Goal: Task Accomplishment & Management: Complete application form

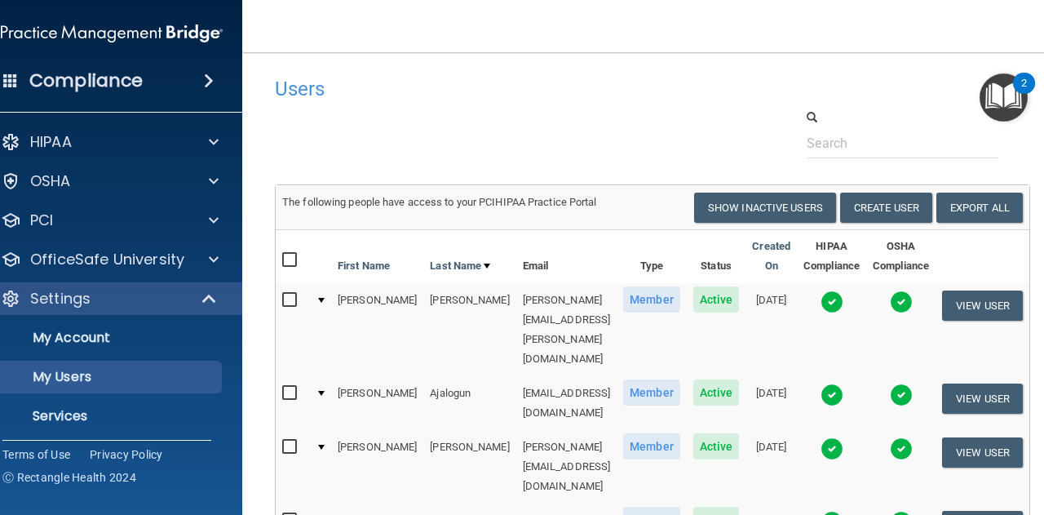
select select "20"
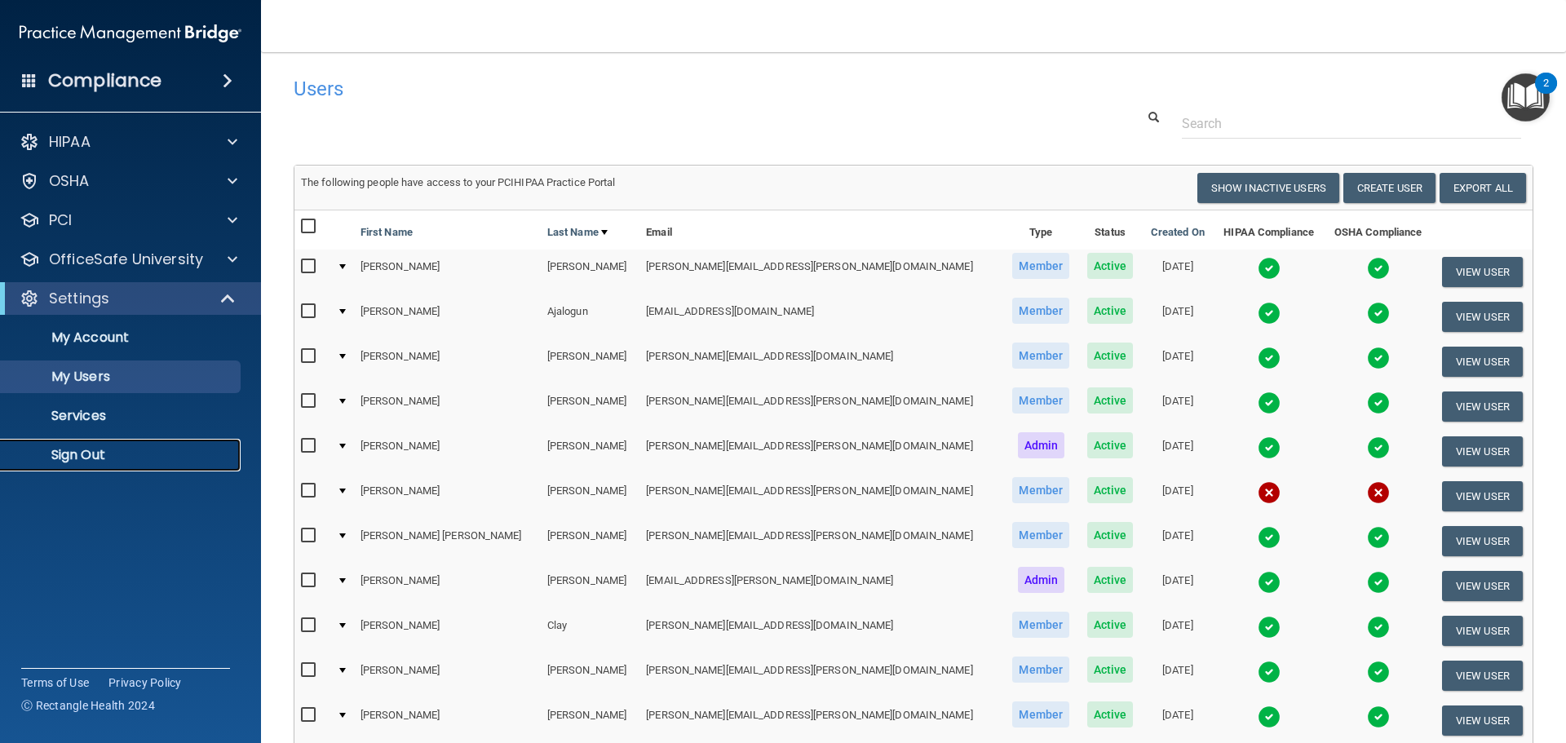
drag, startPoint x: 212, startPoint y: 464, endPoint x: 167, endPoint y: 394, distance: 83.3
click at [212, 464] on link "Sign Out" at bounding box center [112, 455] width 257 height 33
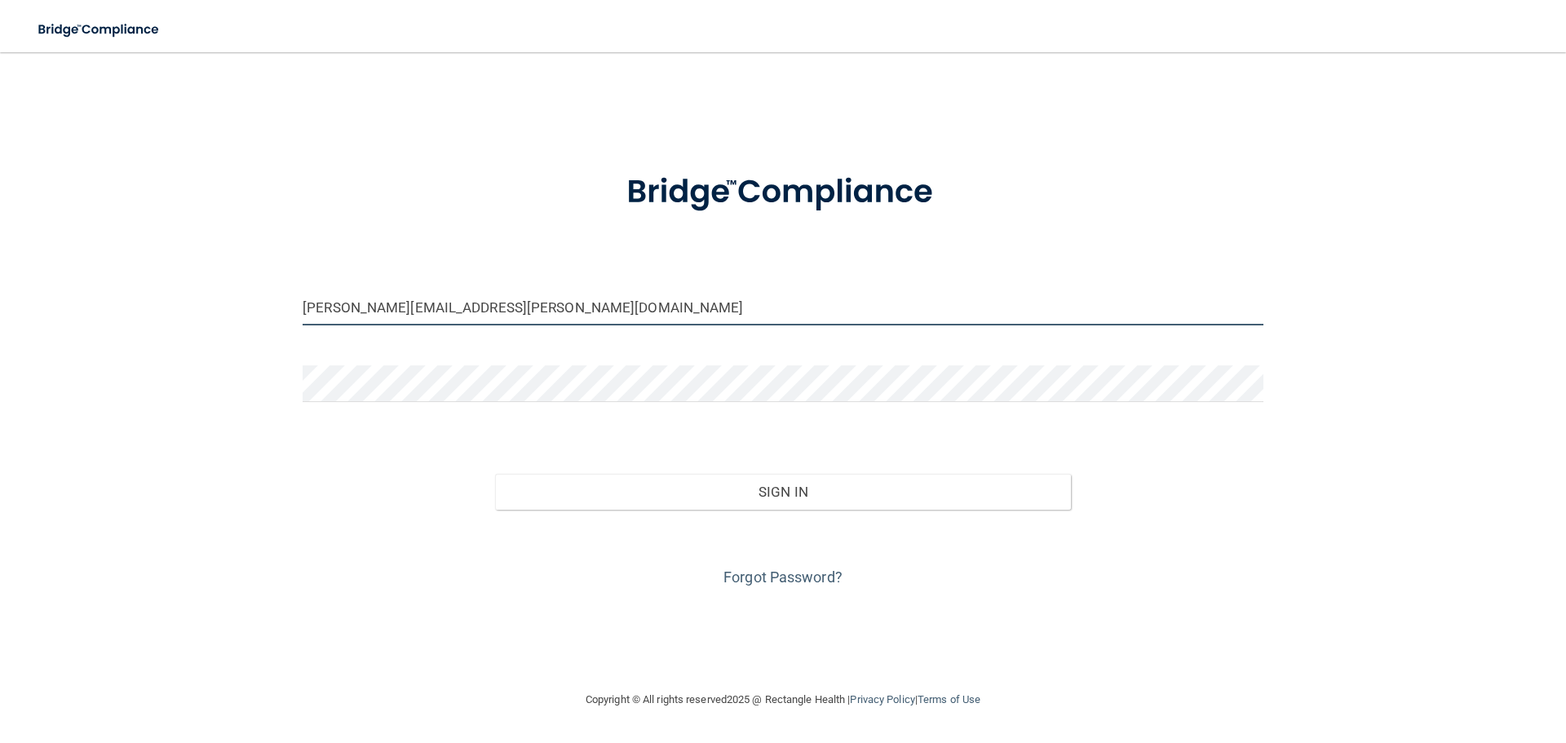
click at [509, 312] on input "[PERSON_NAME][EMAIL_ADDRESS][PERSON_NAME][DOMAIN_NAME]" at bounding box center [783, 307] width 961 height 37
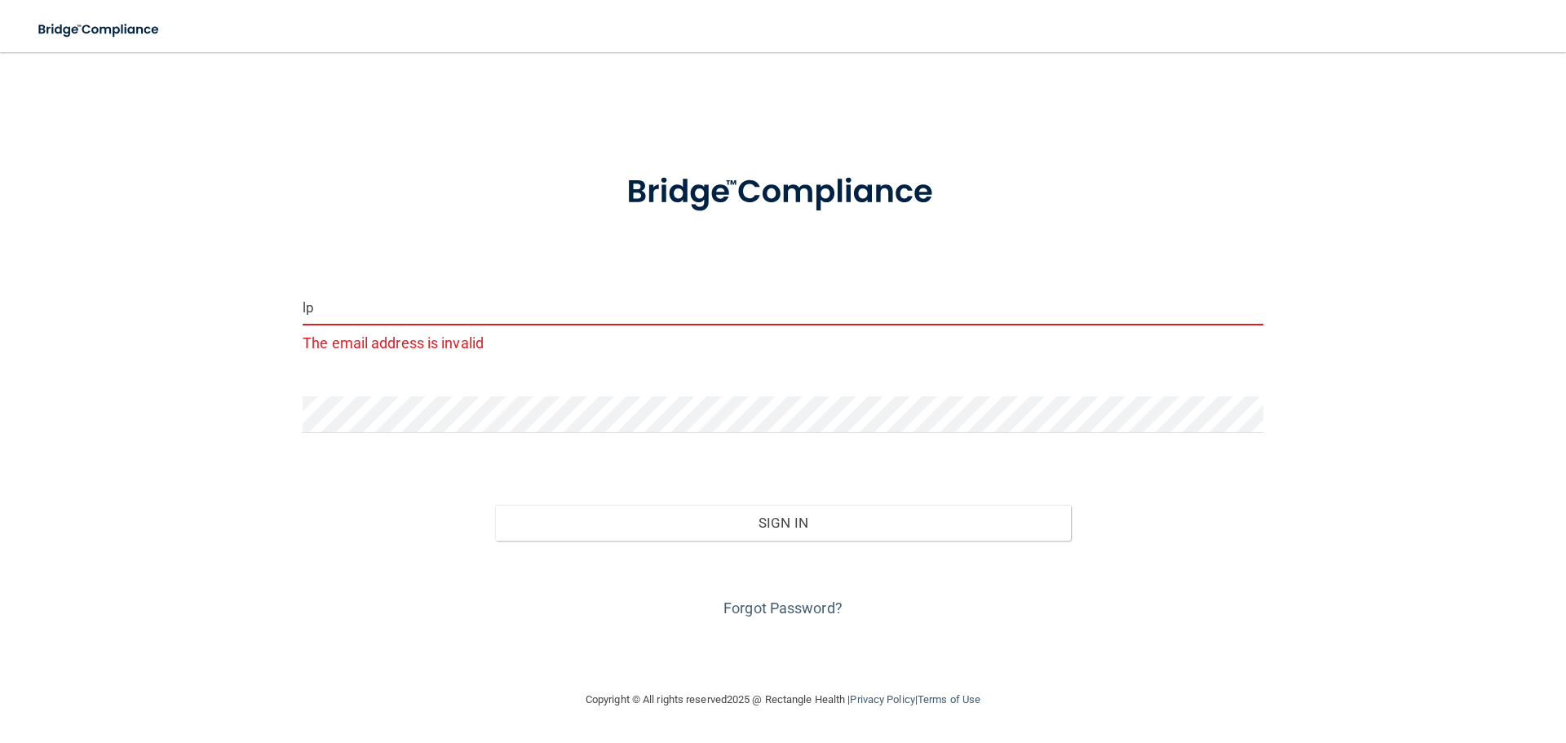
type input "[EMAIL_ADDRESS][DOMAIN_NAME]"
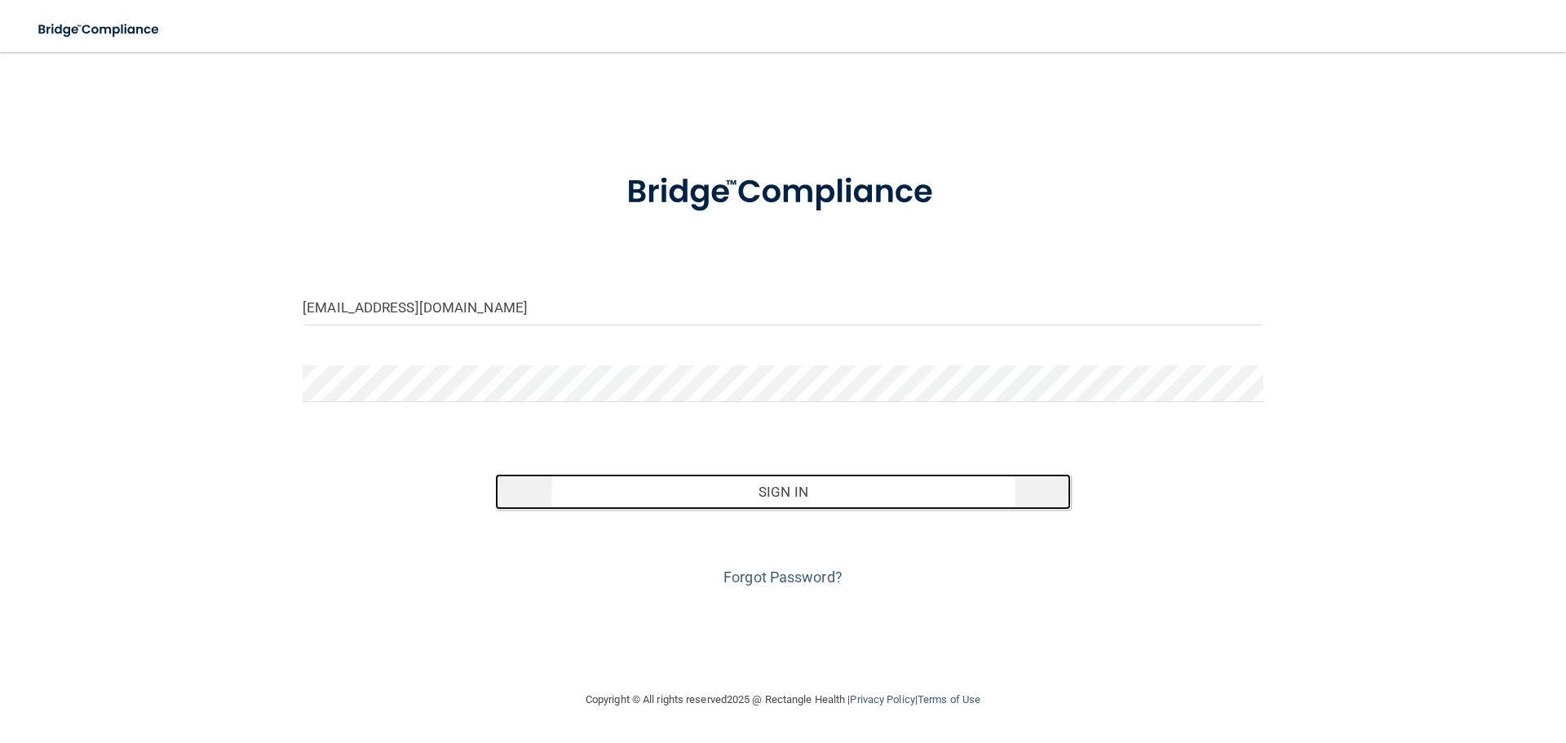
click at [604, 481] on button "Sign In" at bounding box center [783, 492] width 577 height 36
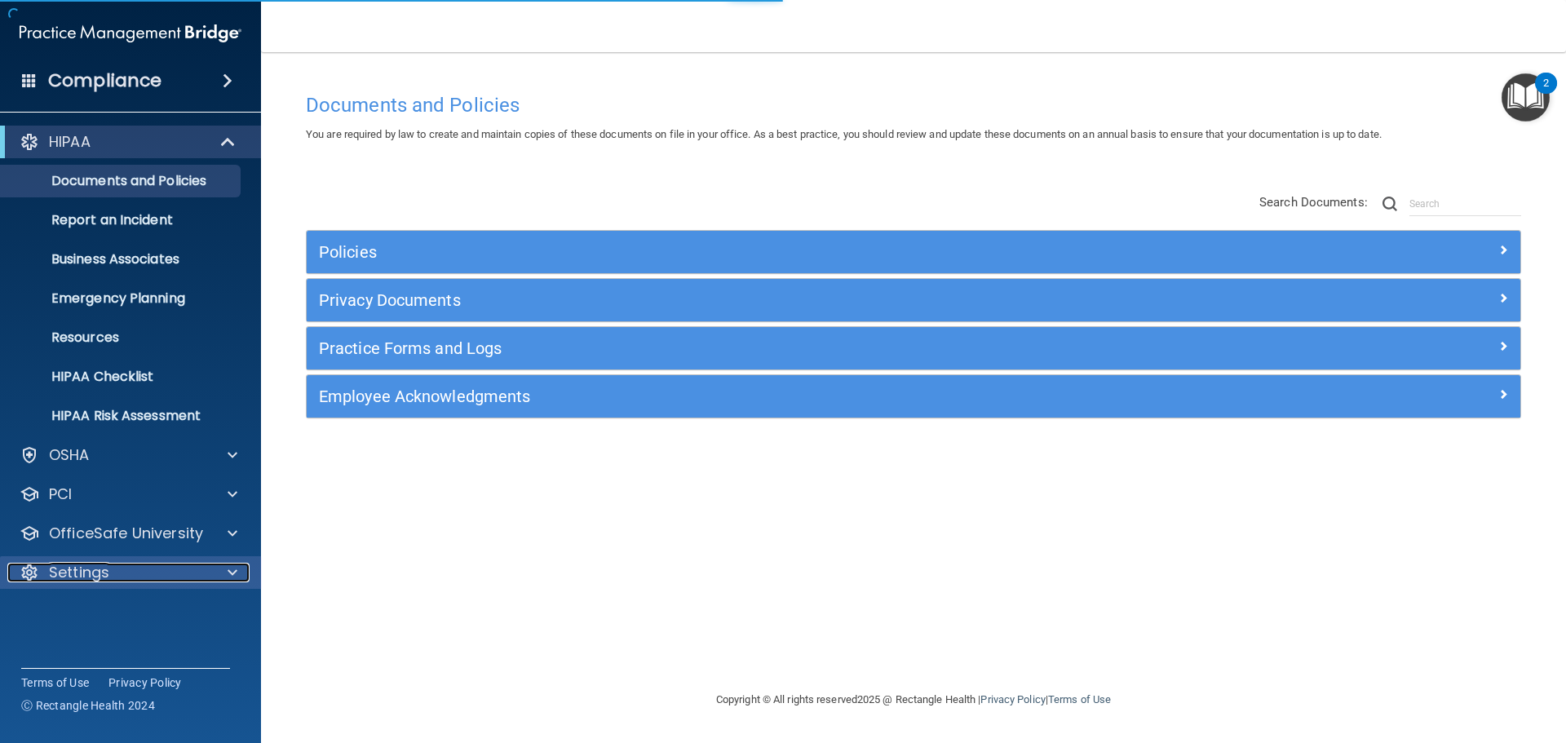
click at [233, 514] on span at bounding box center [233, 573] width 10 height 20
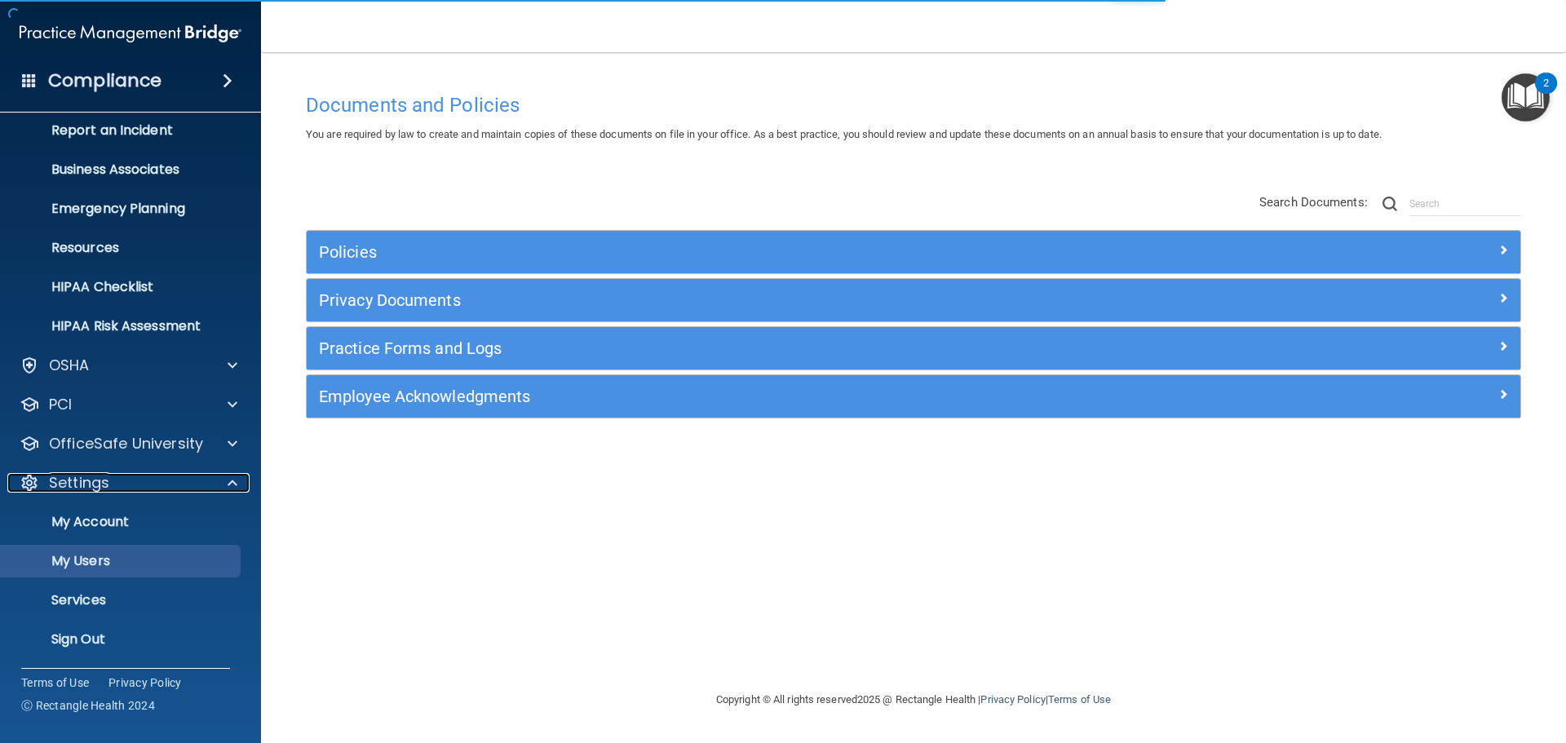
scroll to position [91, 0]
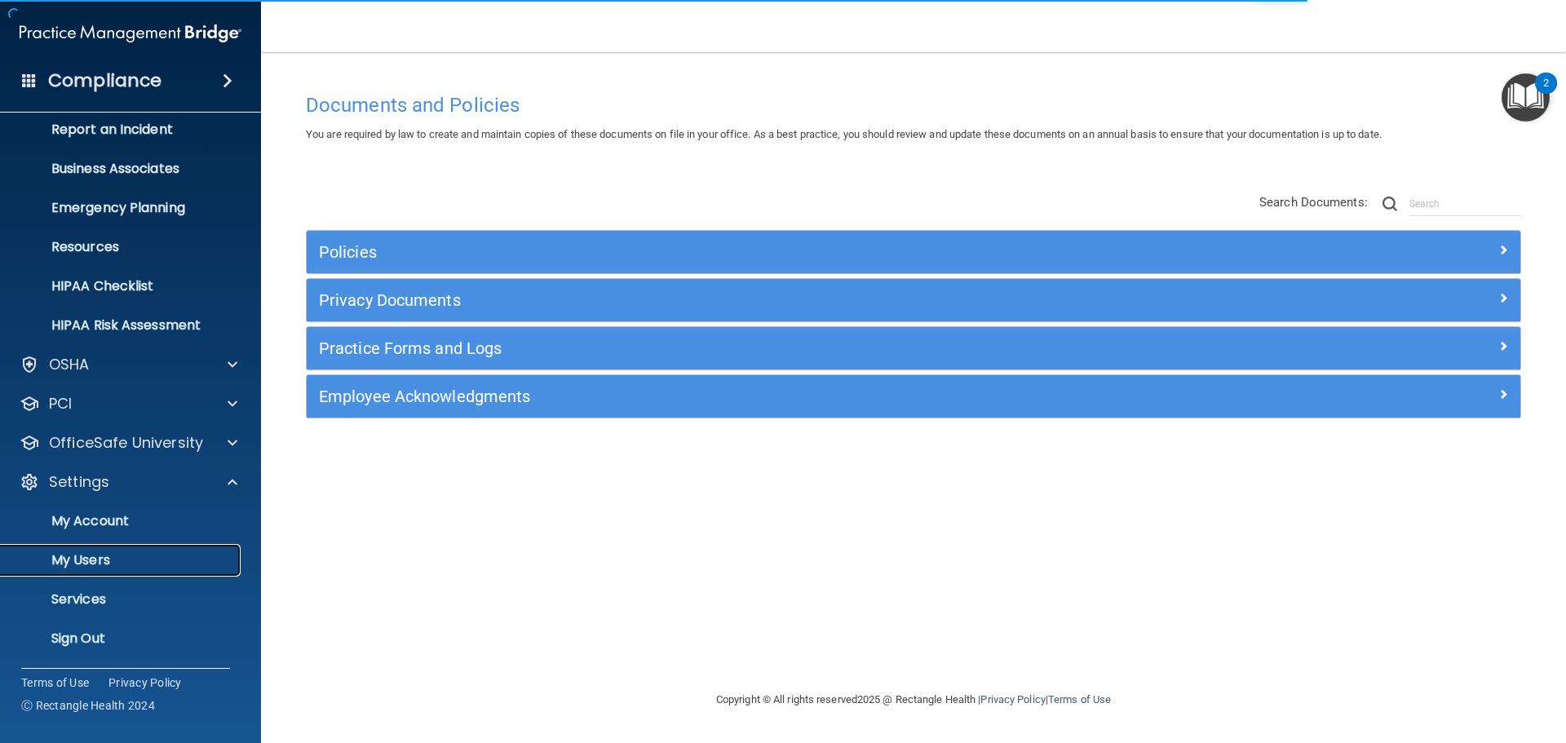
click at [144, 514] on p "My Users" at bounding box center [122, 560] width 223 height 16
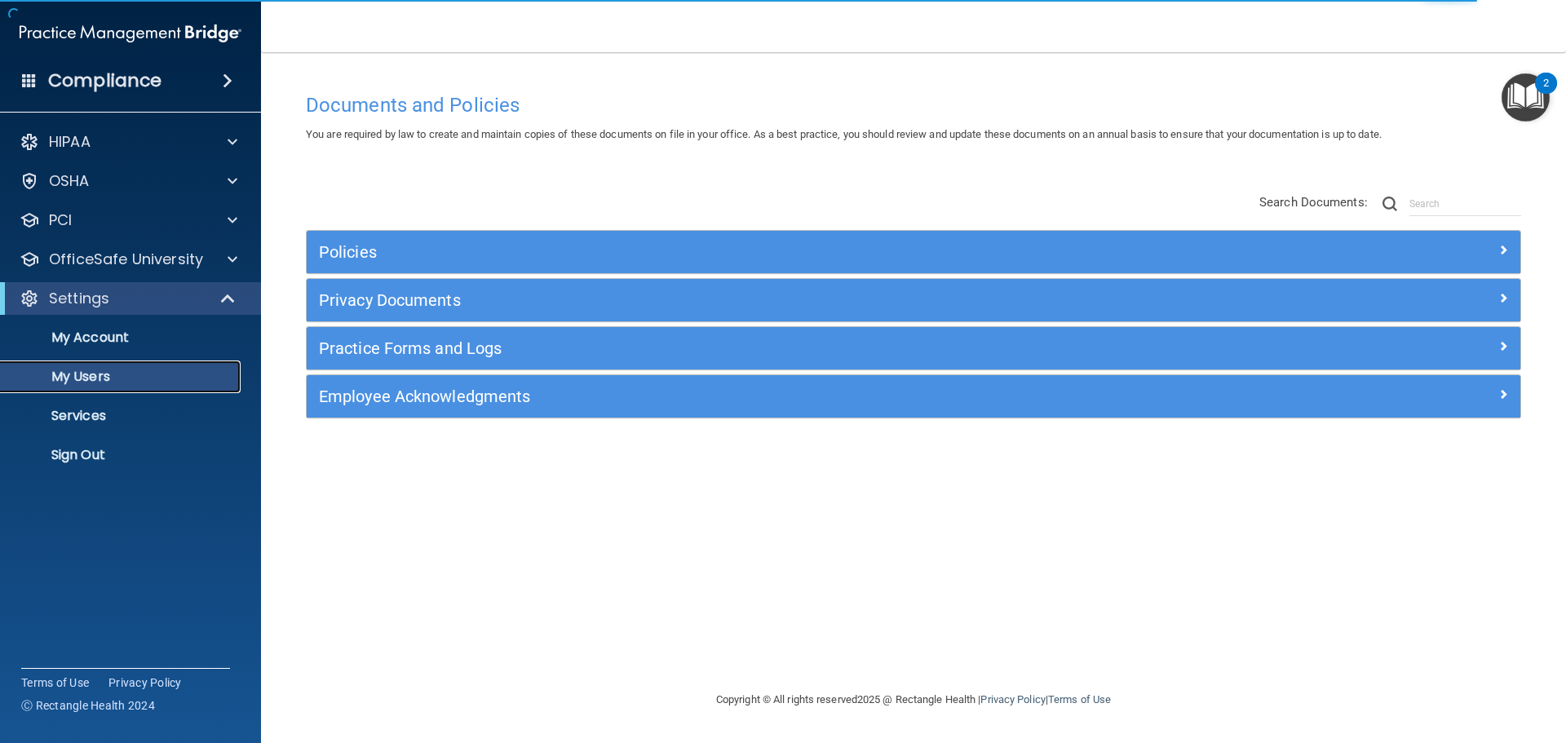
select select "20"
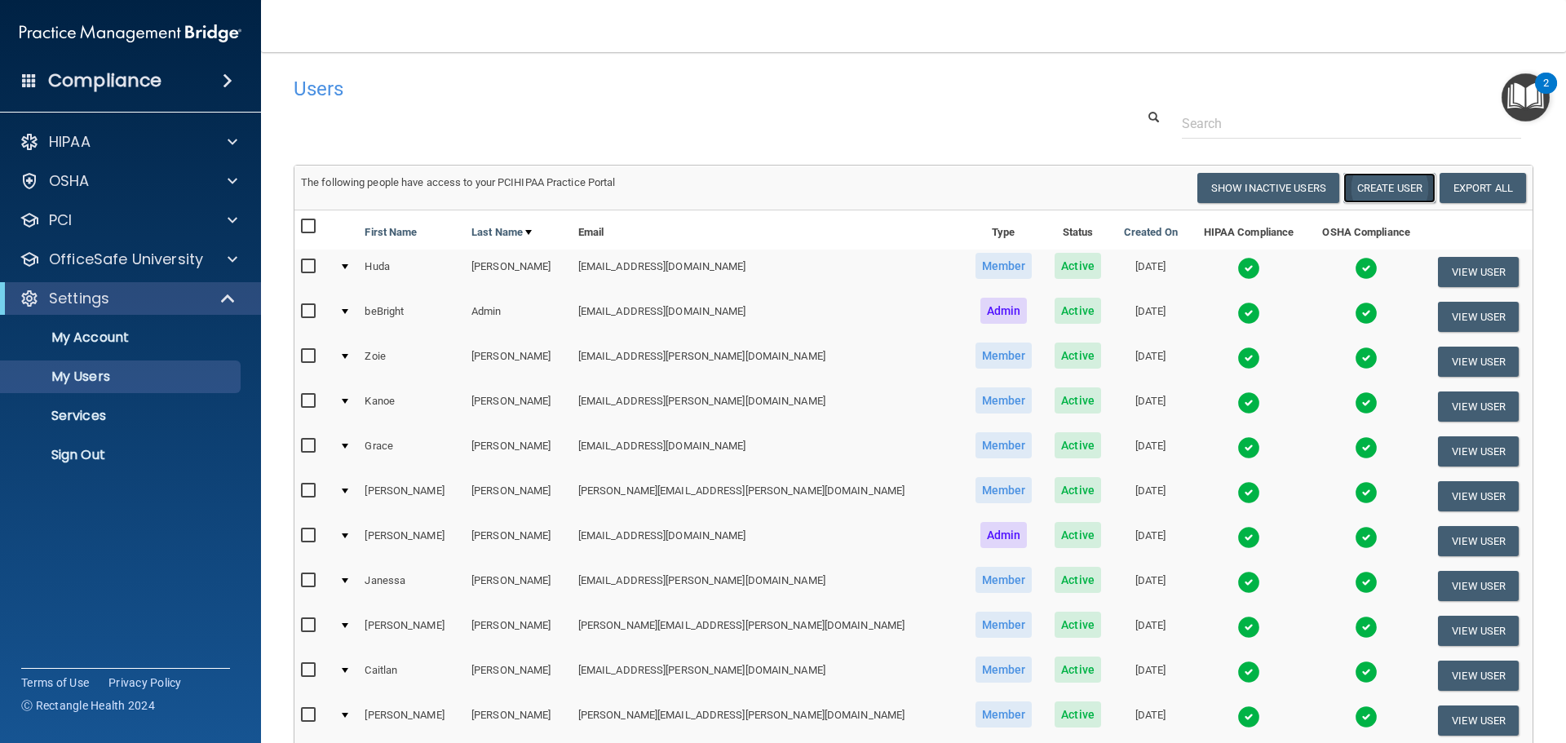
click at [1043, 181] on button "Create User" at bounding box center [1390, 188] width 92 height 30
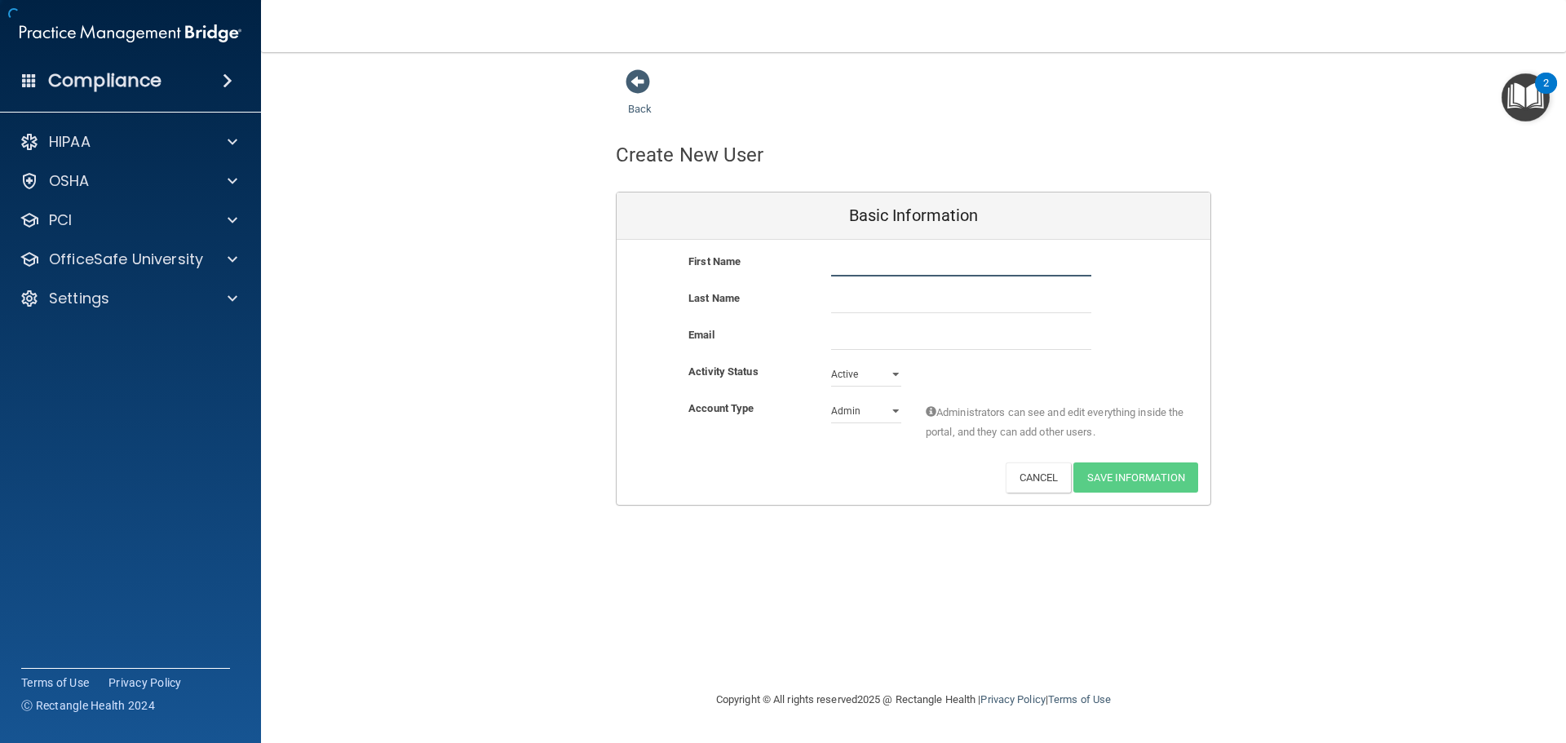
click at [994, 260] on input "text" at bounding box center [961, 264] width 260 height 24
type input "Jordyn"
type input "[PERSON_NAME]"
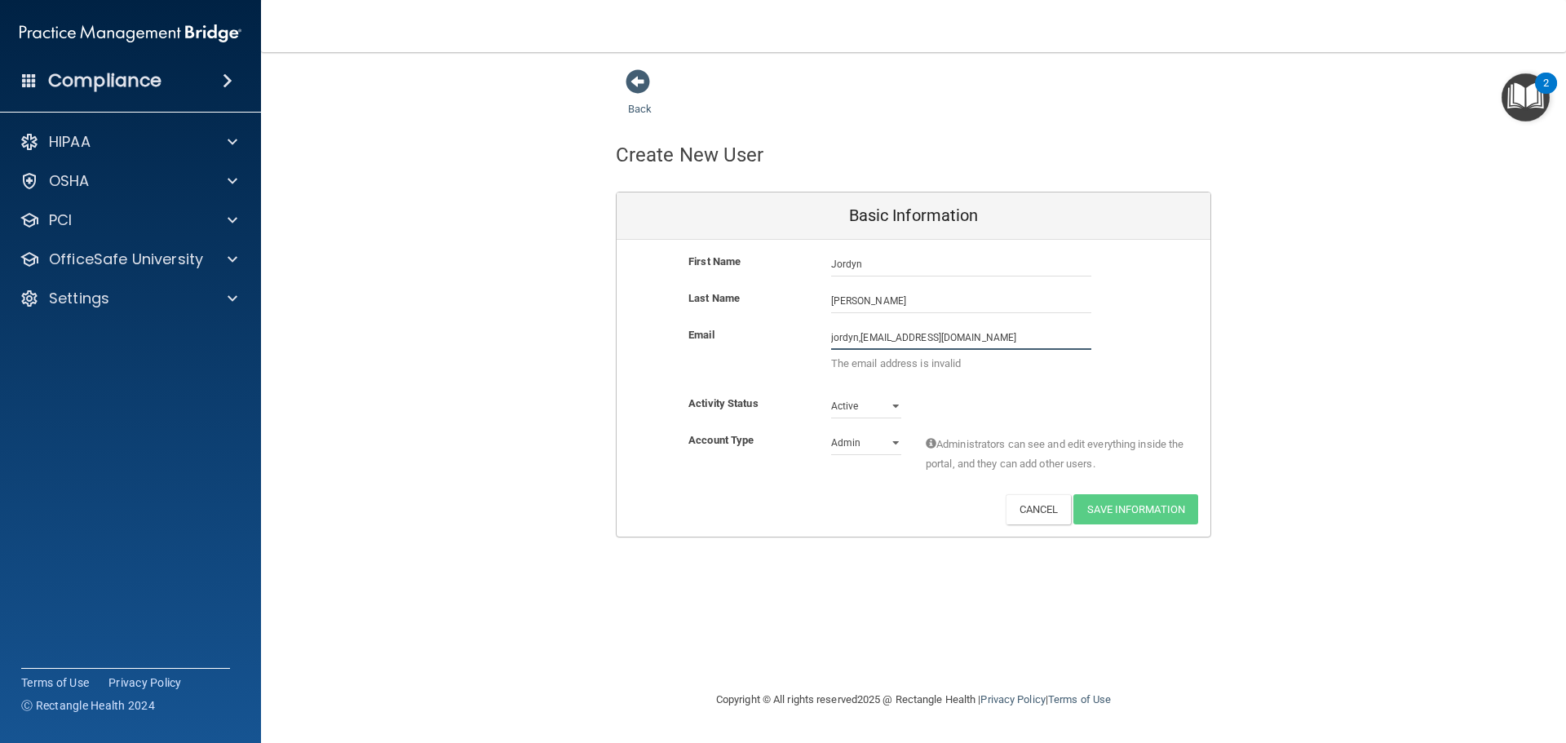
type input "jordyn,[EMAIL_ADDRESS][DOMAIN_NAME]"
click at [894, 445] on select "Admin Member" at bounding box center [866, 443] width 70 height 24
select select "practice_member"
click at [831, 431] on select "Admin Member" at bounding box center [866, 443] width 70 height 24
click at [861, 340] on input "jordyn,[EMAIL_ADDRESS][DOMAIN_NAME]" at bounding box center [961, 337] width 260 height 24
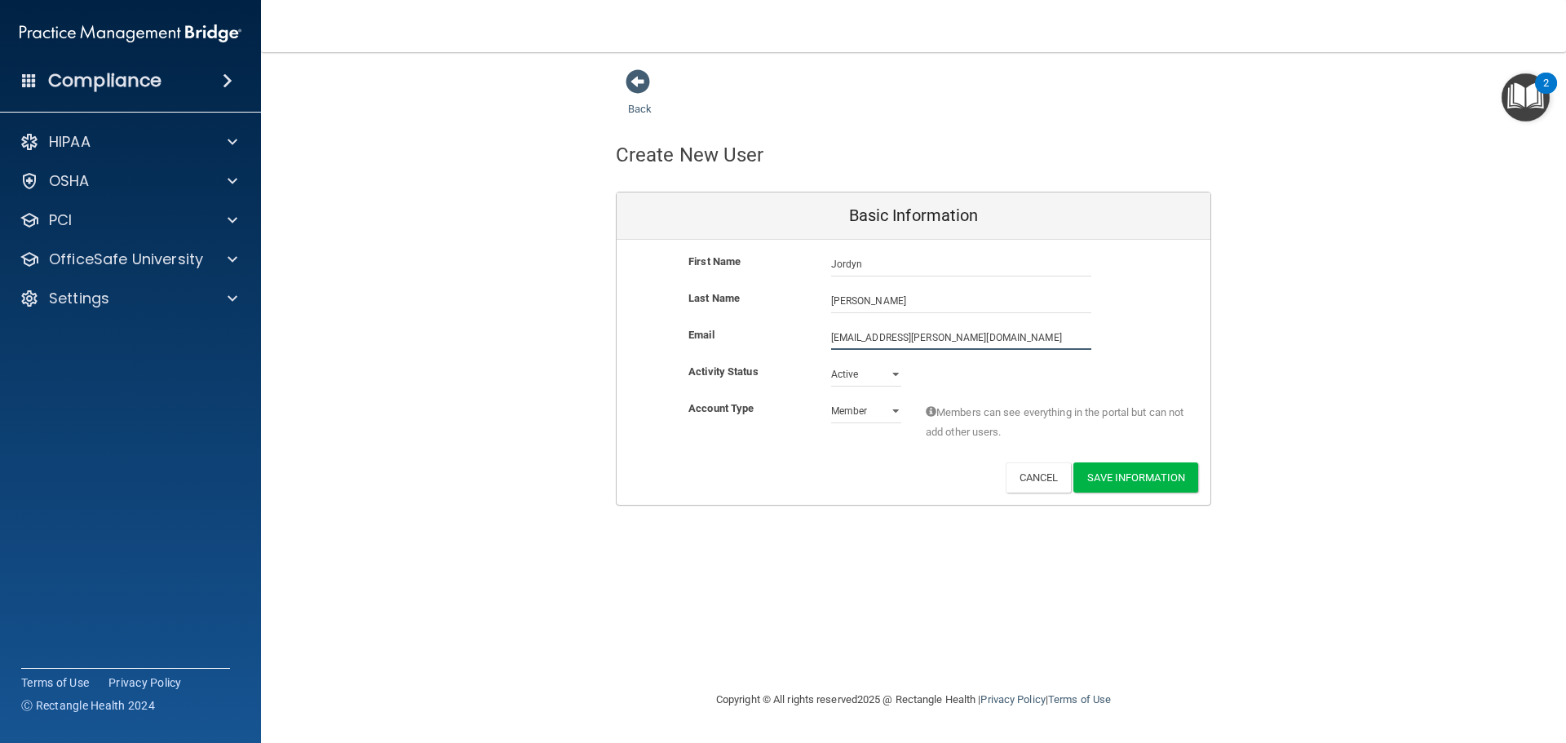
type input "[EMAIL_ADDRESS][PERSON_NAME][DOMAIN_NAME]"
click at [452, 275] on div "Back Create New User Basic Information First Name [PERSON_NAME] Last Name [PERS…" at bounding box center [914, 289] width 1240 height 440
click at [1043, 472] on button "Save Information" at bounding box center [1136, 478] width 125 height 30
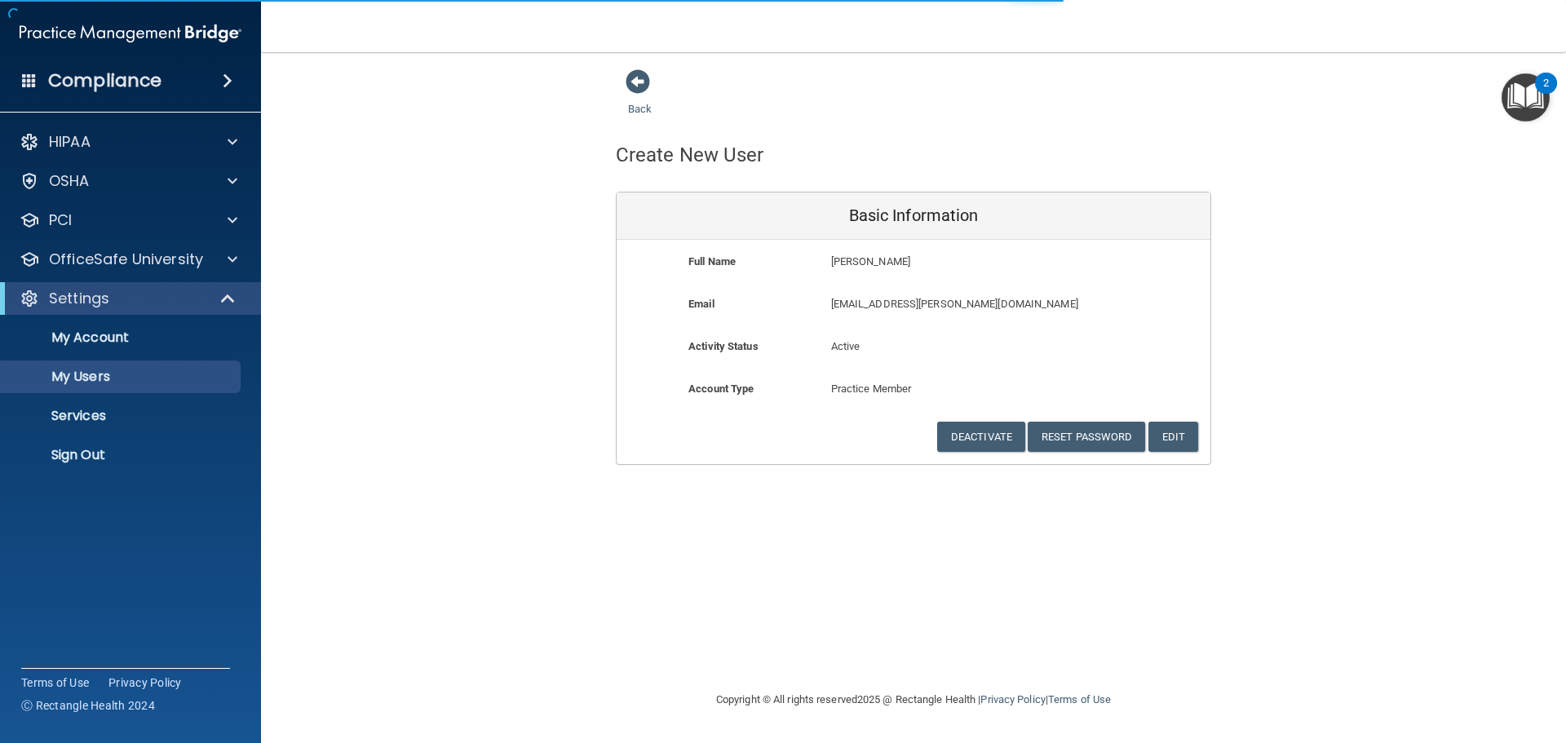
select select "20"
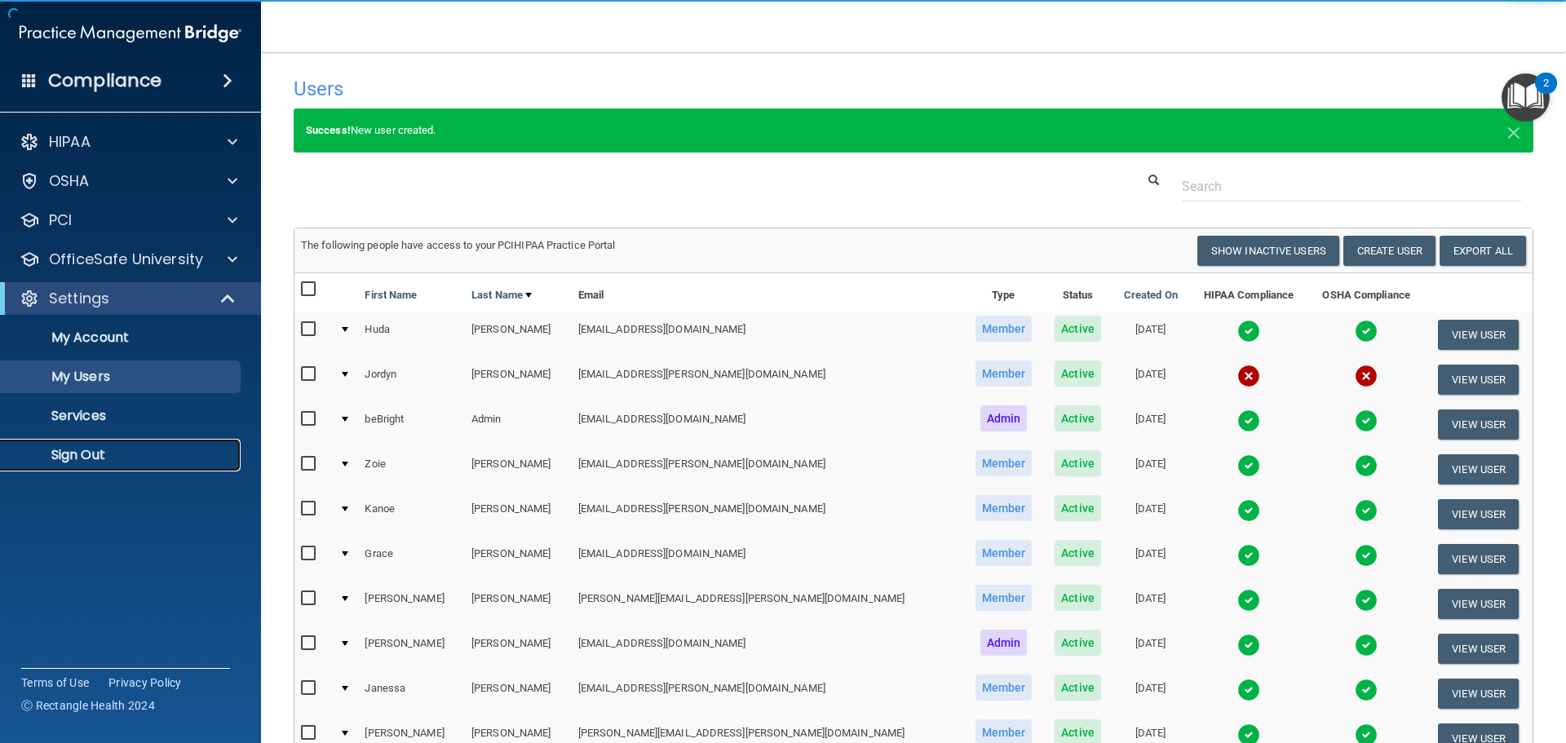
click at [145, 458] on p "Sign Out" at bounding box center [122, 455] width 223 height 16
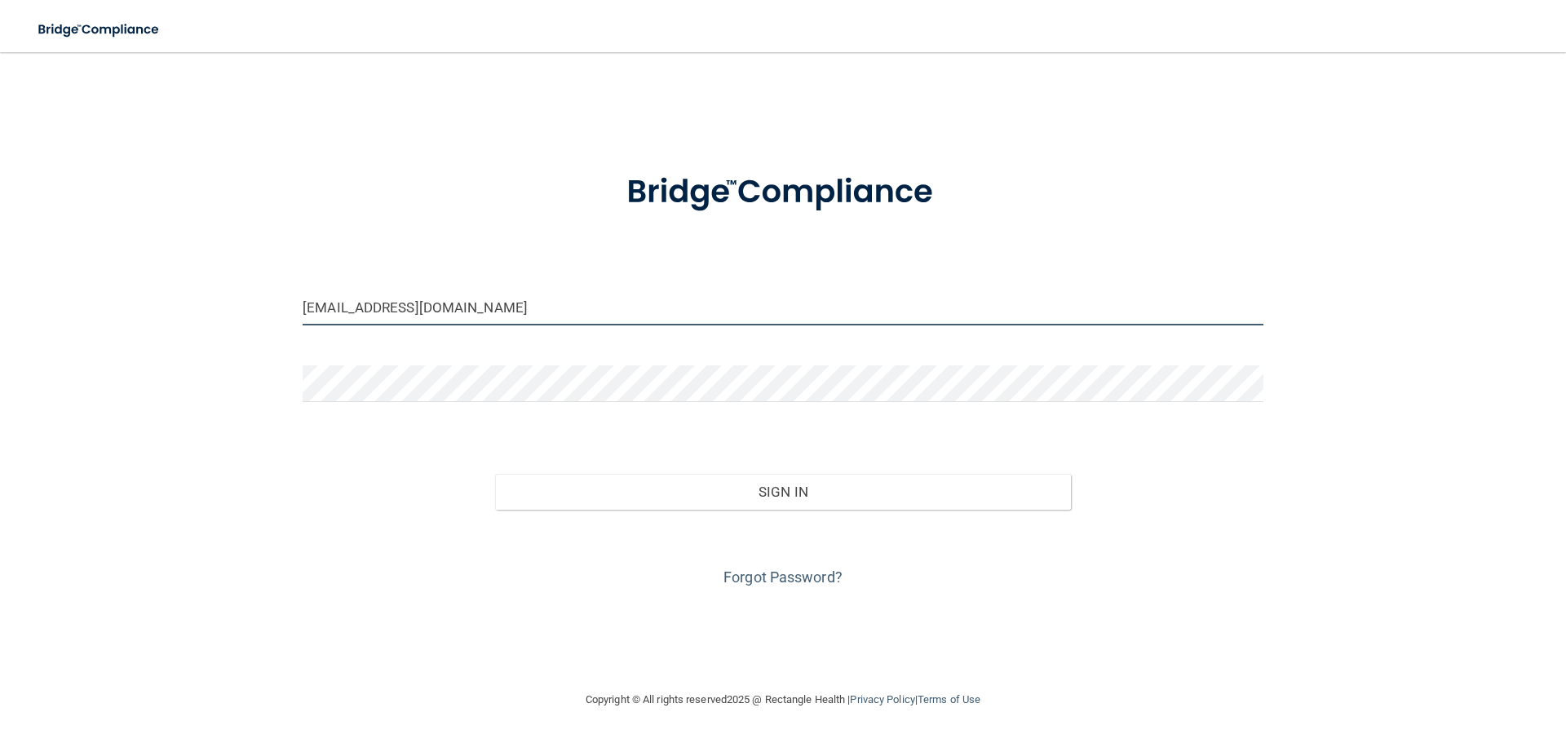
click at [455, 294] on input "[EMAIL_ADDRESS][DOMAIN_NAME]" at bounding box center [783, 307] width 961 height 37
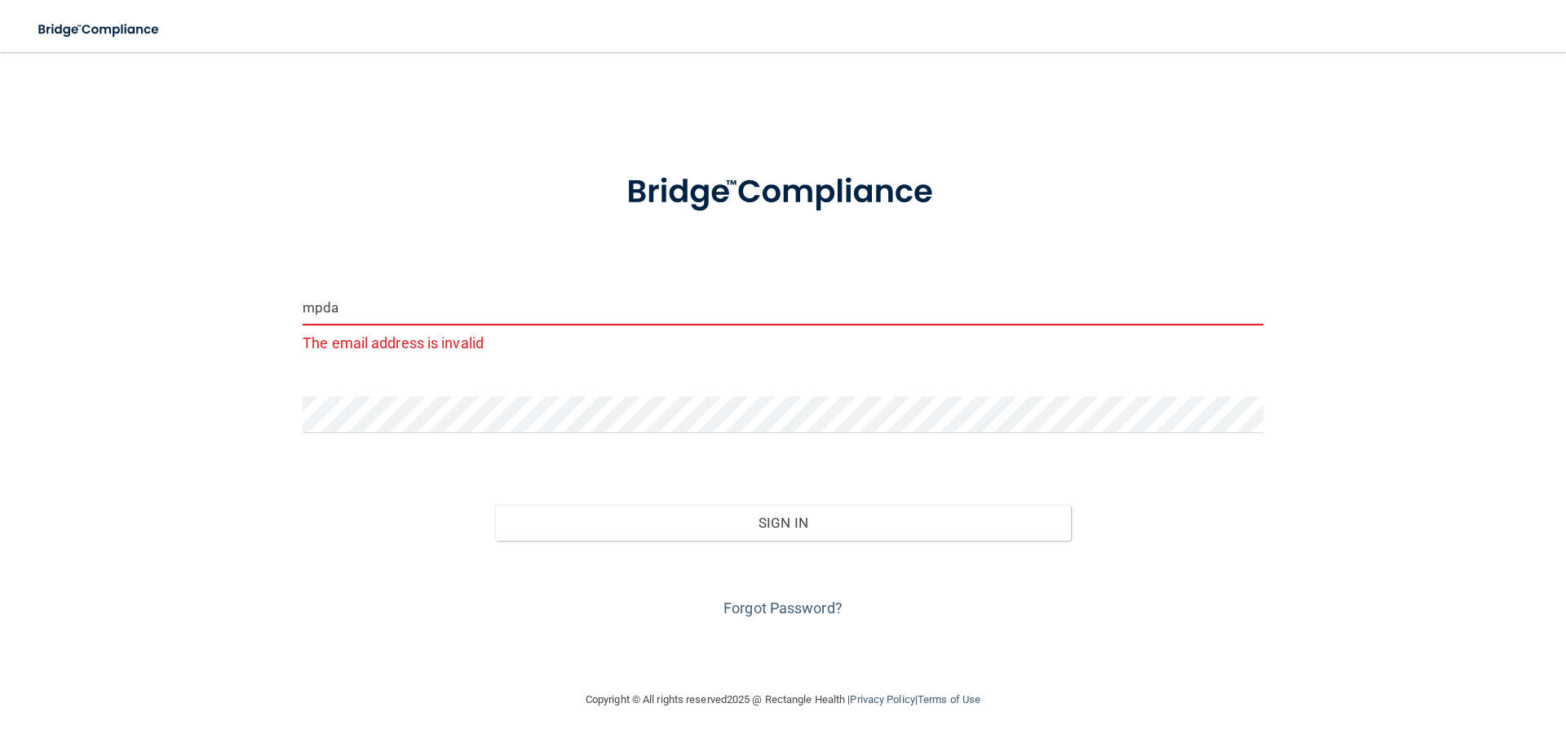
type input "[EMAIL_ADDRESS][DOMAIN_NAME]"
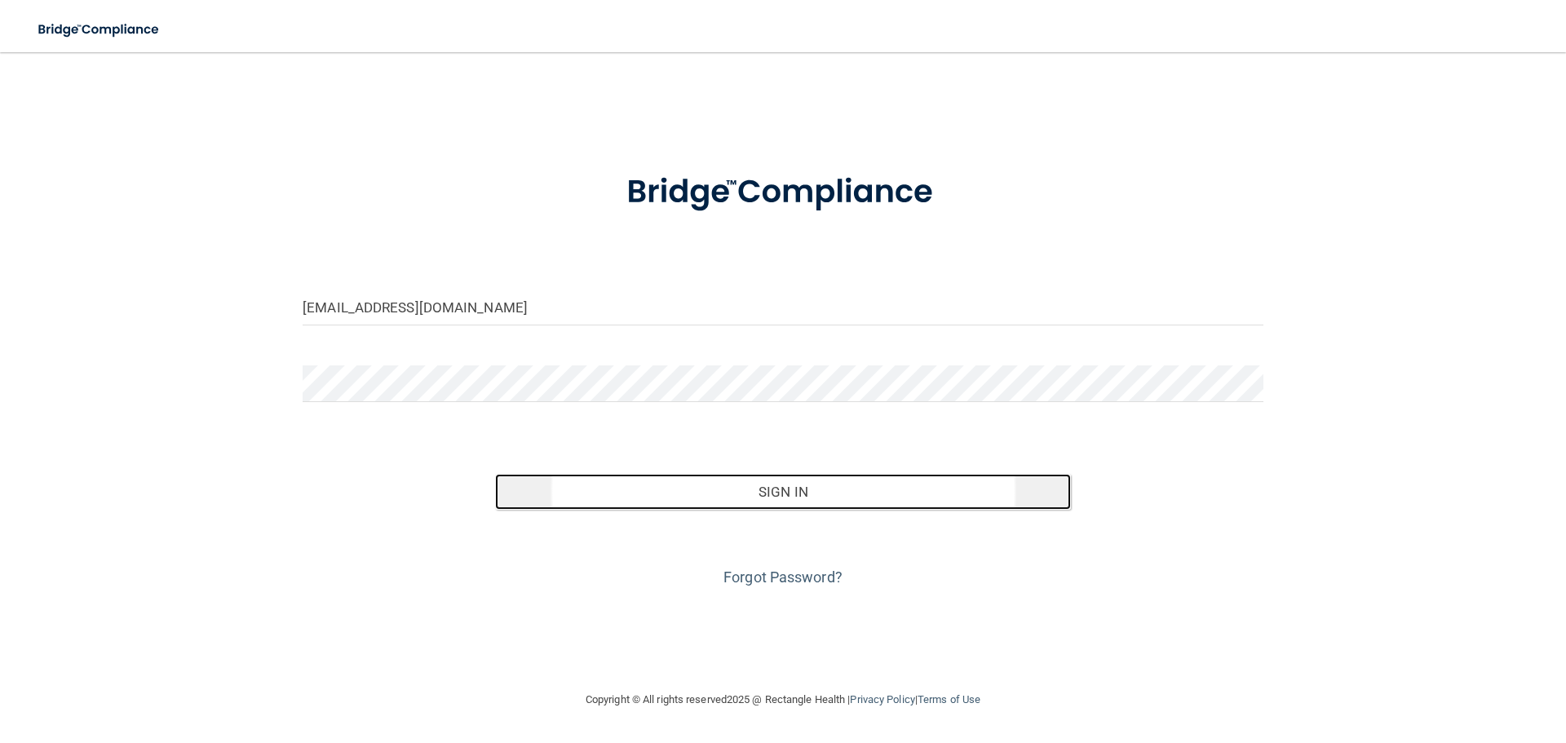
click at [574, 500] on button "Sign In" at bounding box center [783, 492] width 577 height 36
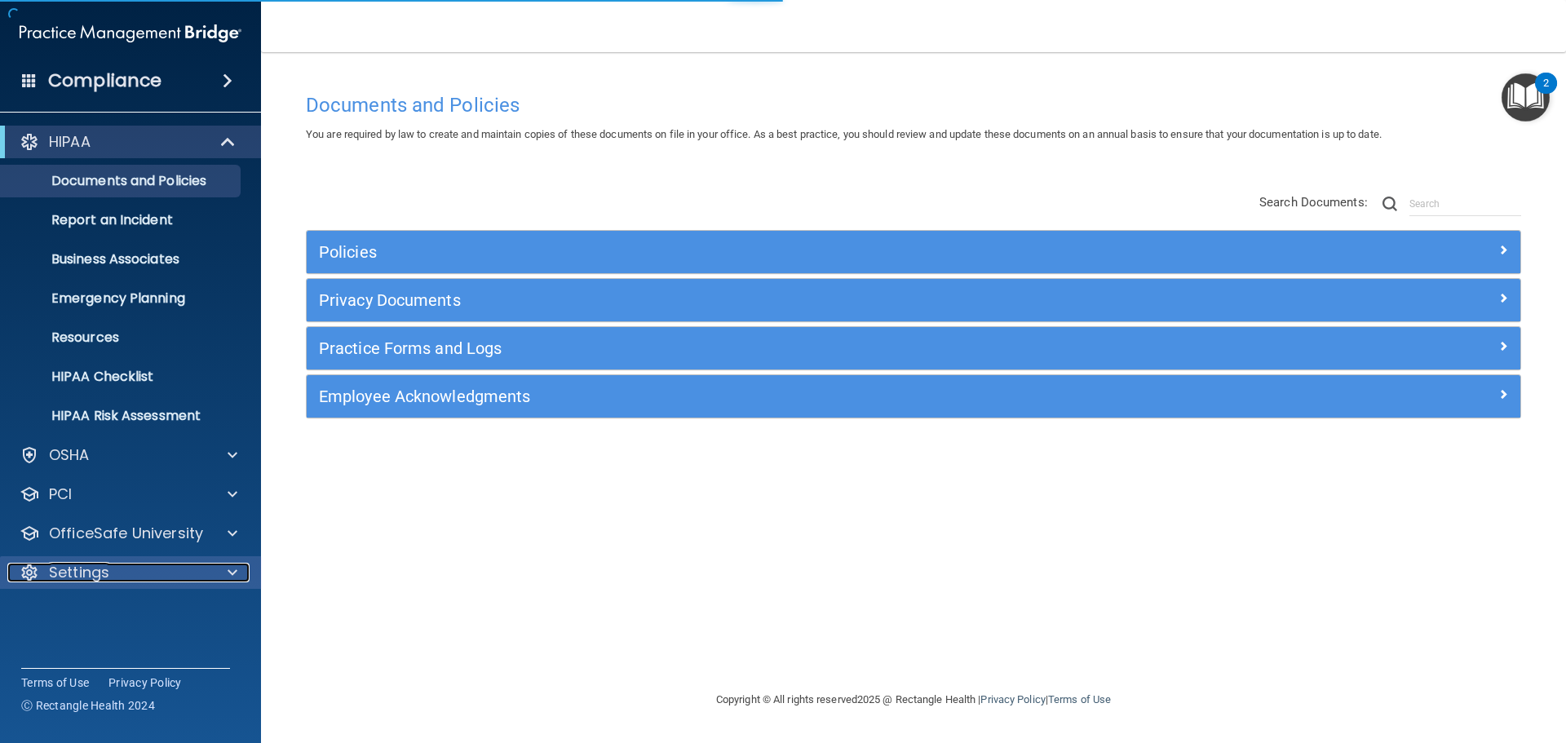
click at [153, 514] on div "Settings" at bounding box center [108, 573] width 202 height 20
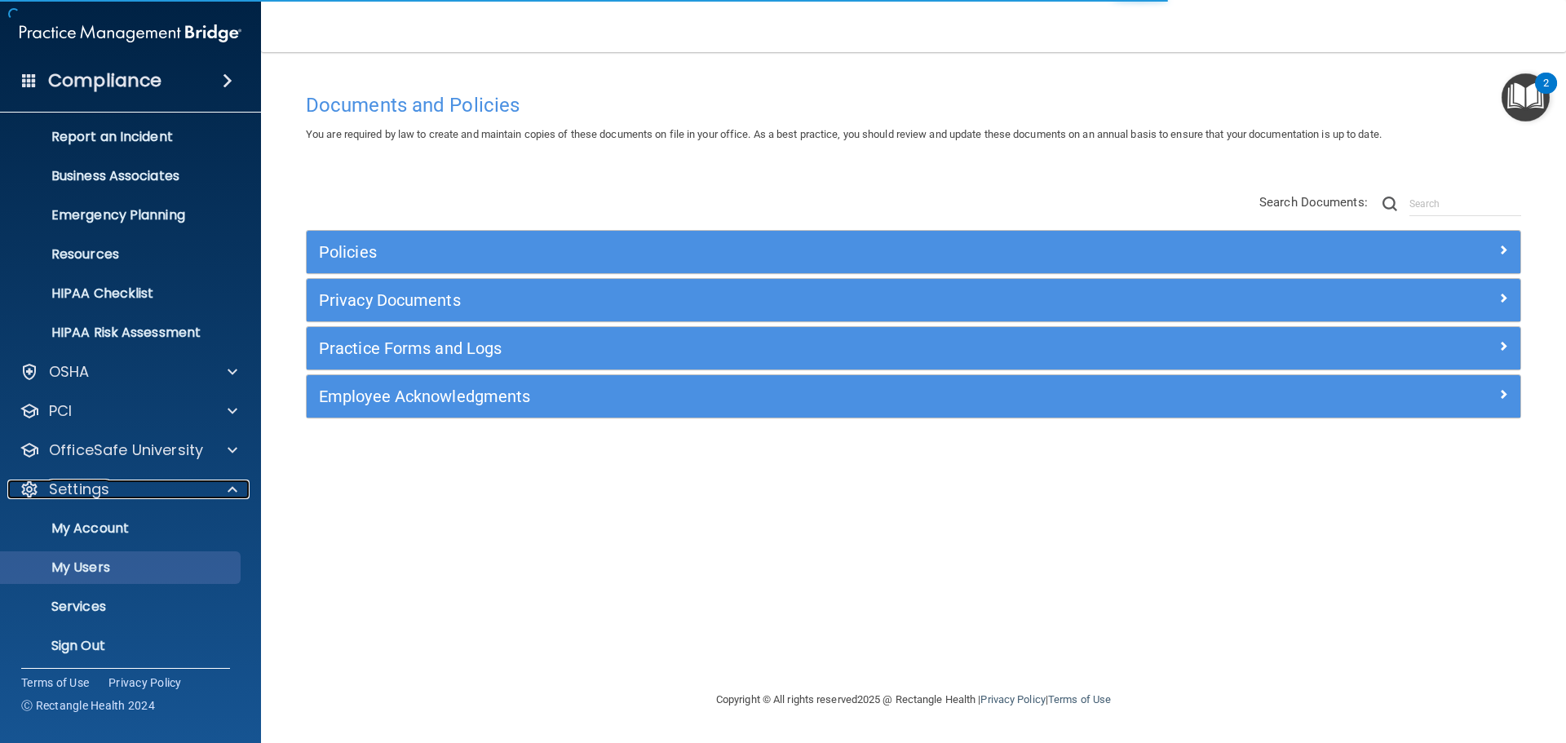
scroll to position [89, 0]
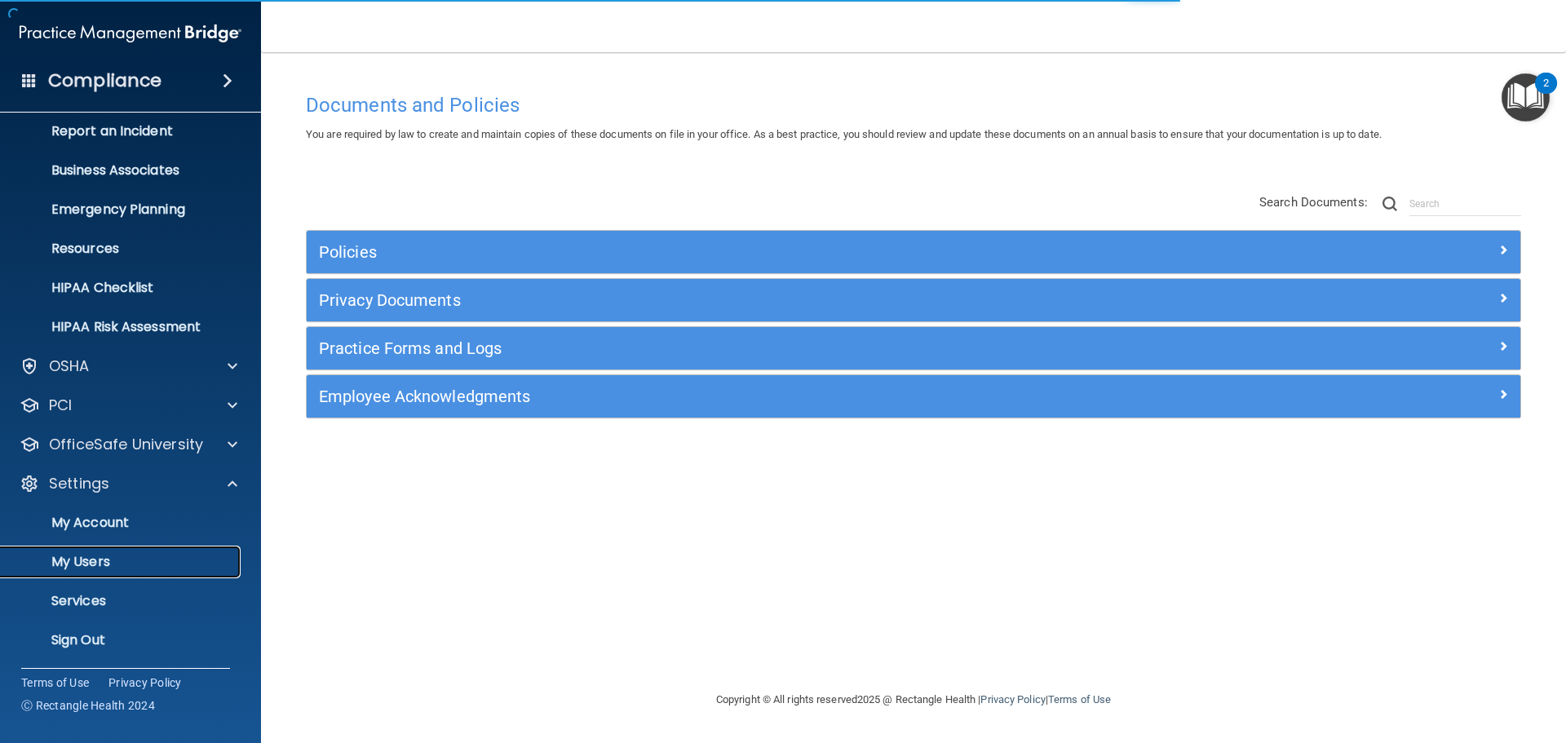
click at [145, 514] on p "My Users" at bounding box center [122, 562] width 223 height 16
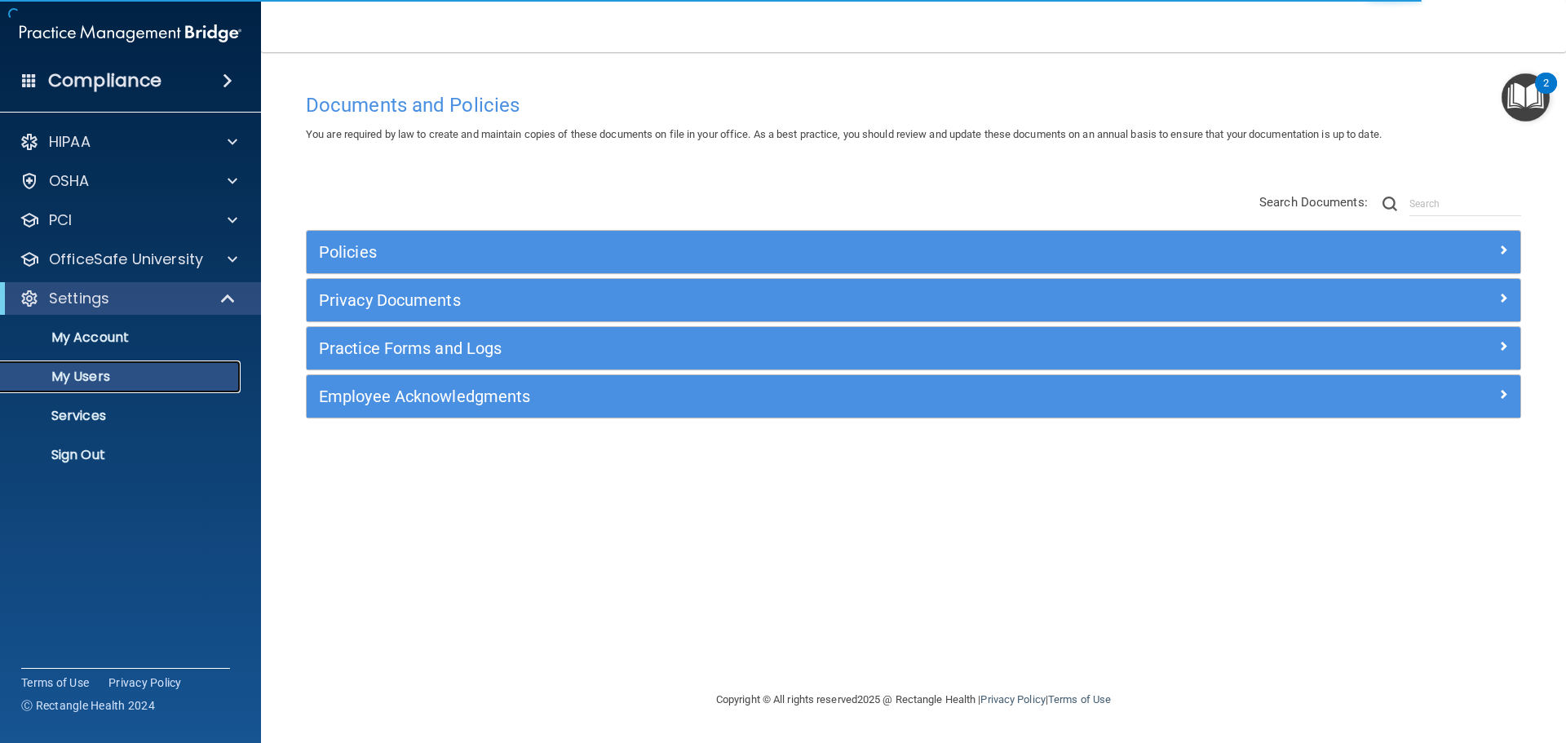
select select "20"
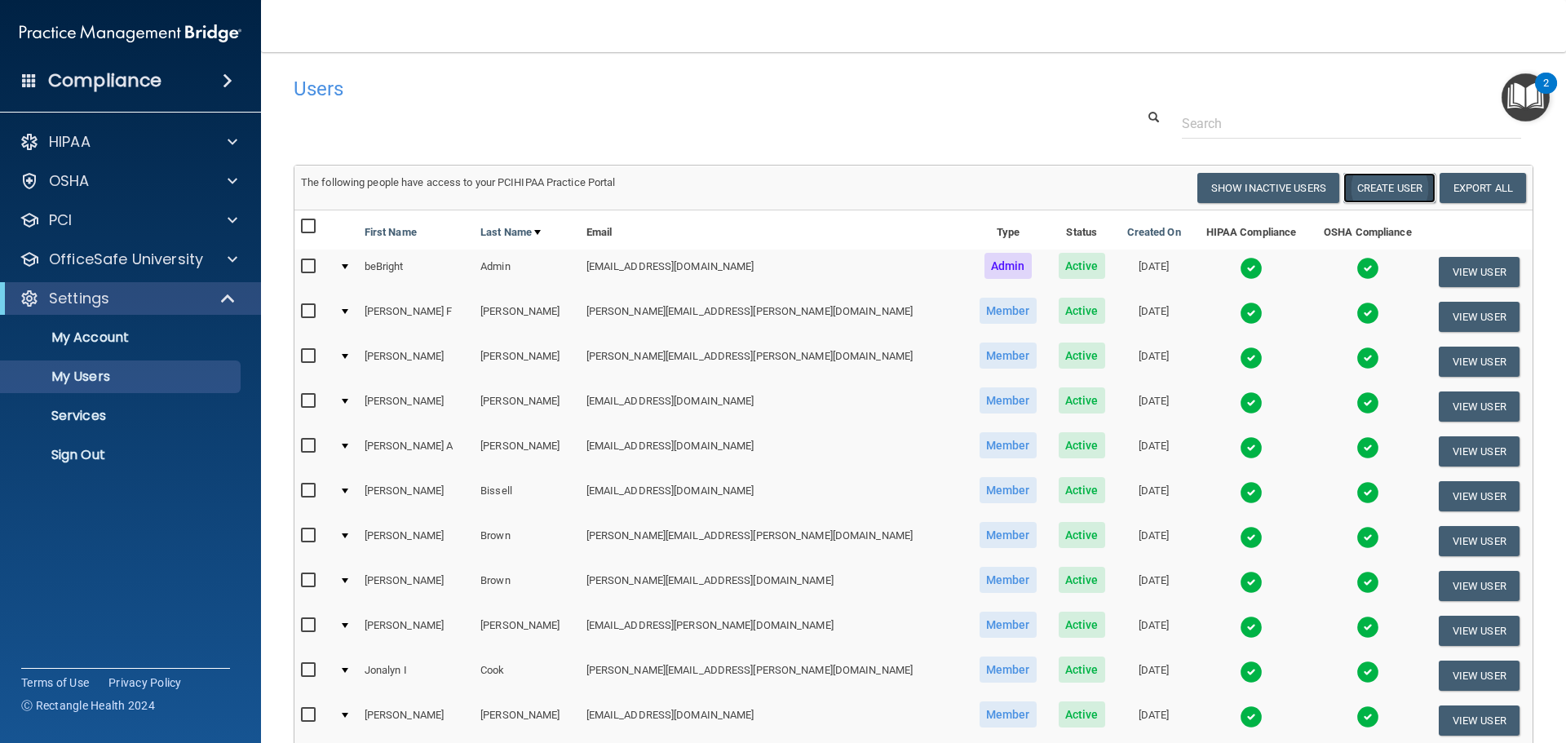
click at [1043, 179] on button "Create User" at bounding box center [1390, 188] width 92 height 30
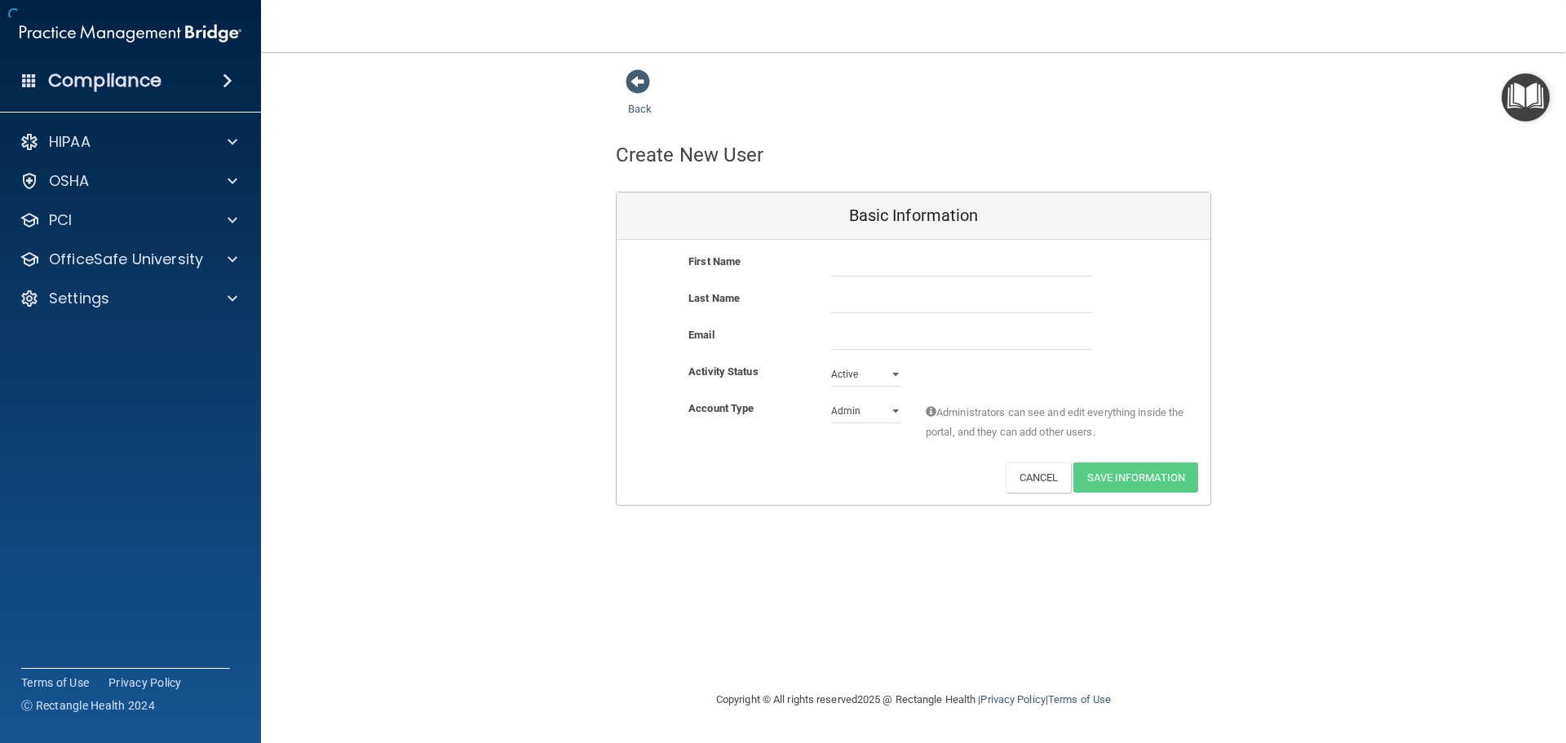
click at [1001, 250] on div "First Name Last Name Email Activity Status Active Active Inactive Account Type …" at bounding box center [914, 372] width 594 height 265
click at [998, 257] on input "text" at bounding box center [961, 264] width 260 height 24
type input "Kayla"
type input "Stockton"
type input "[EMAIL_ADDRESS][DOMAIN_NAME]"
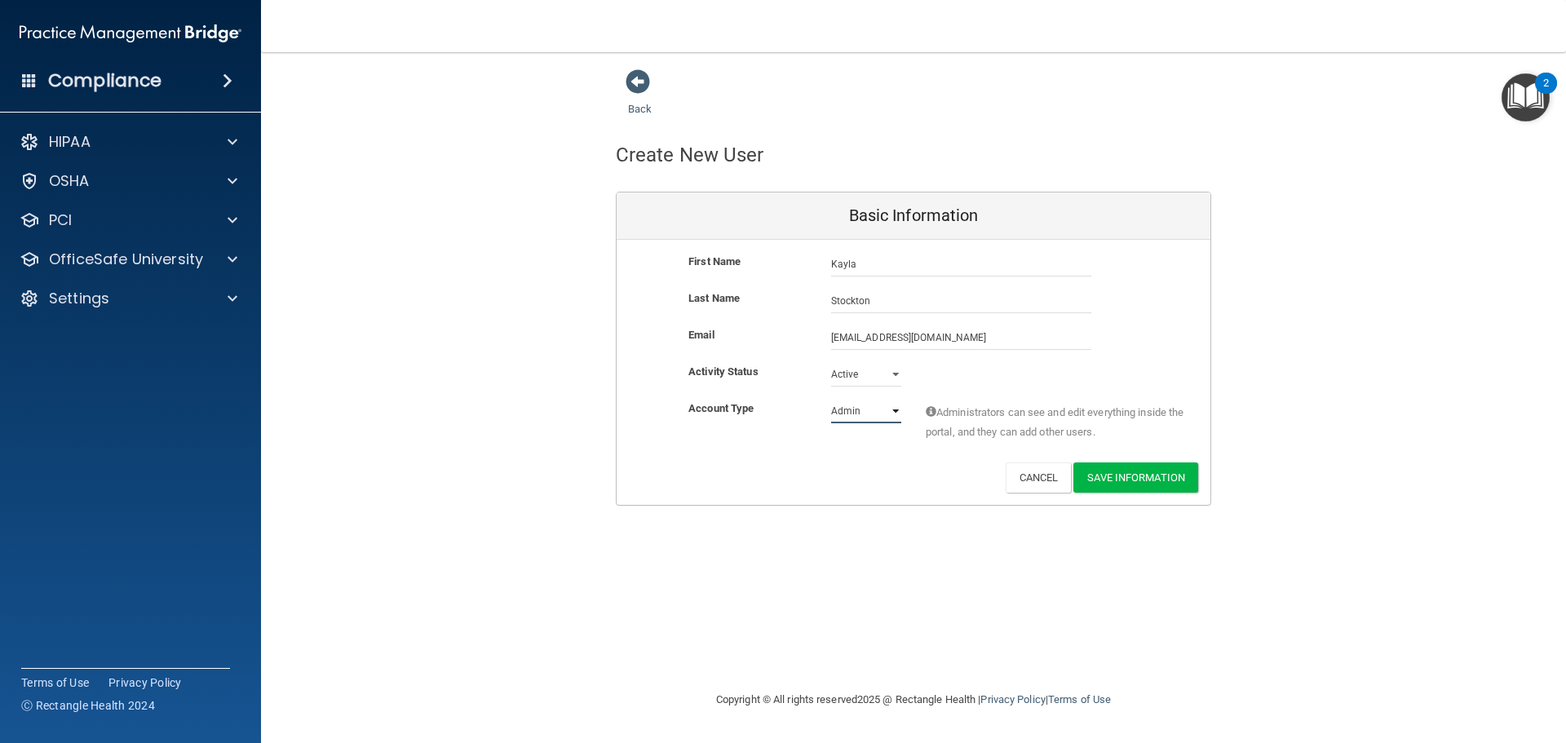
click at [874, 405] on select "Admin Member" at bounding box center [866, 411] width 70 height 24
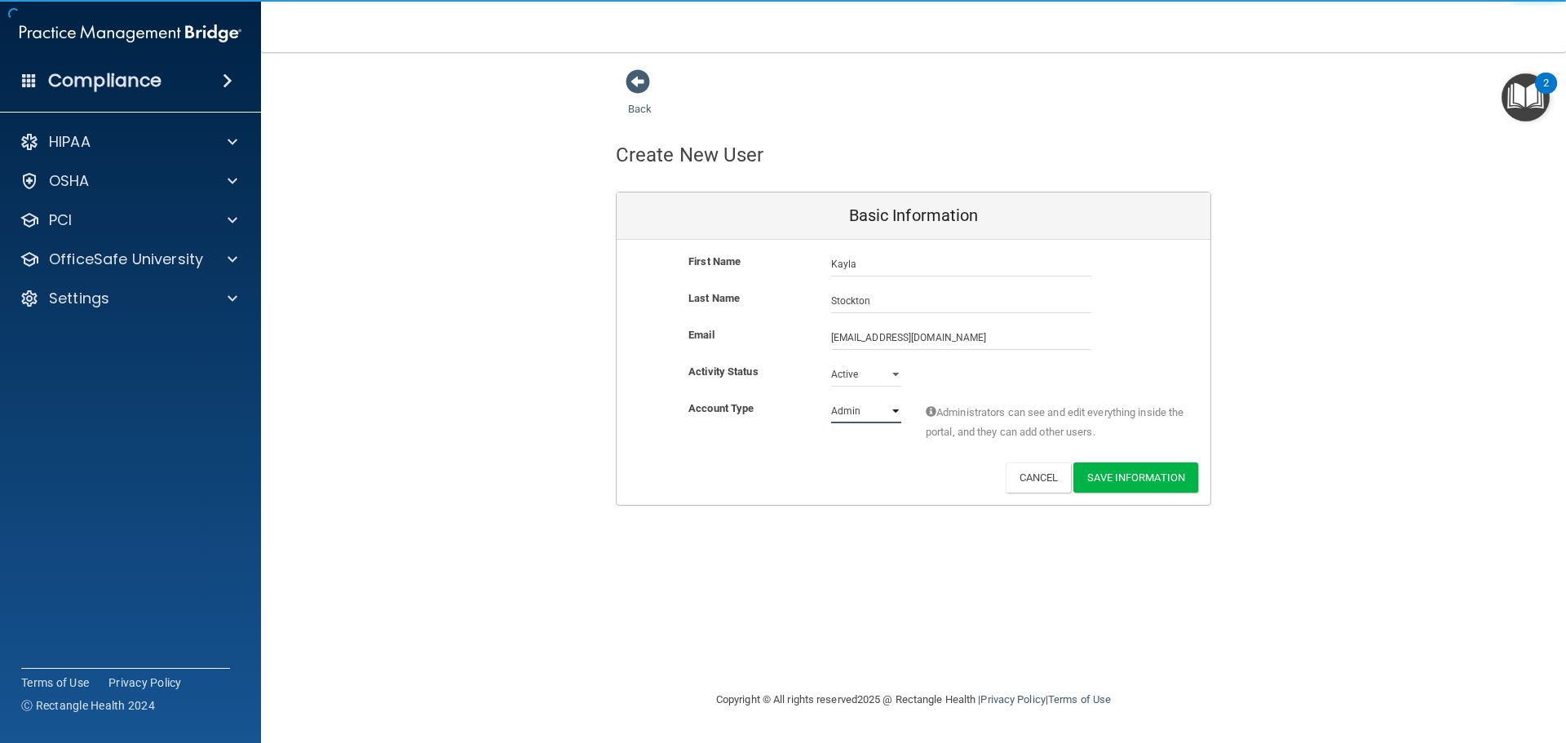
click at [831, 399] on select "Admin Member" at bounding box center [866, 411] width 70 height 24
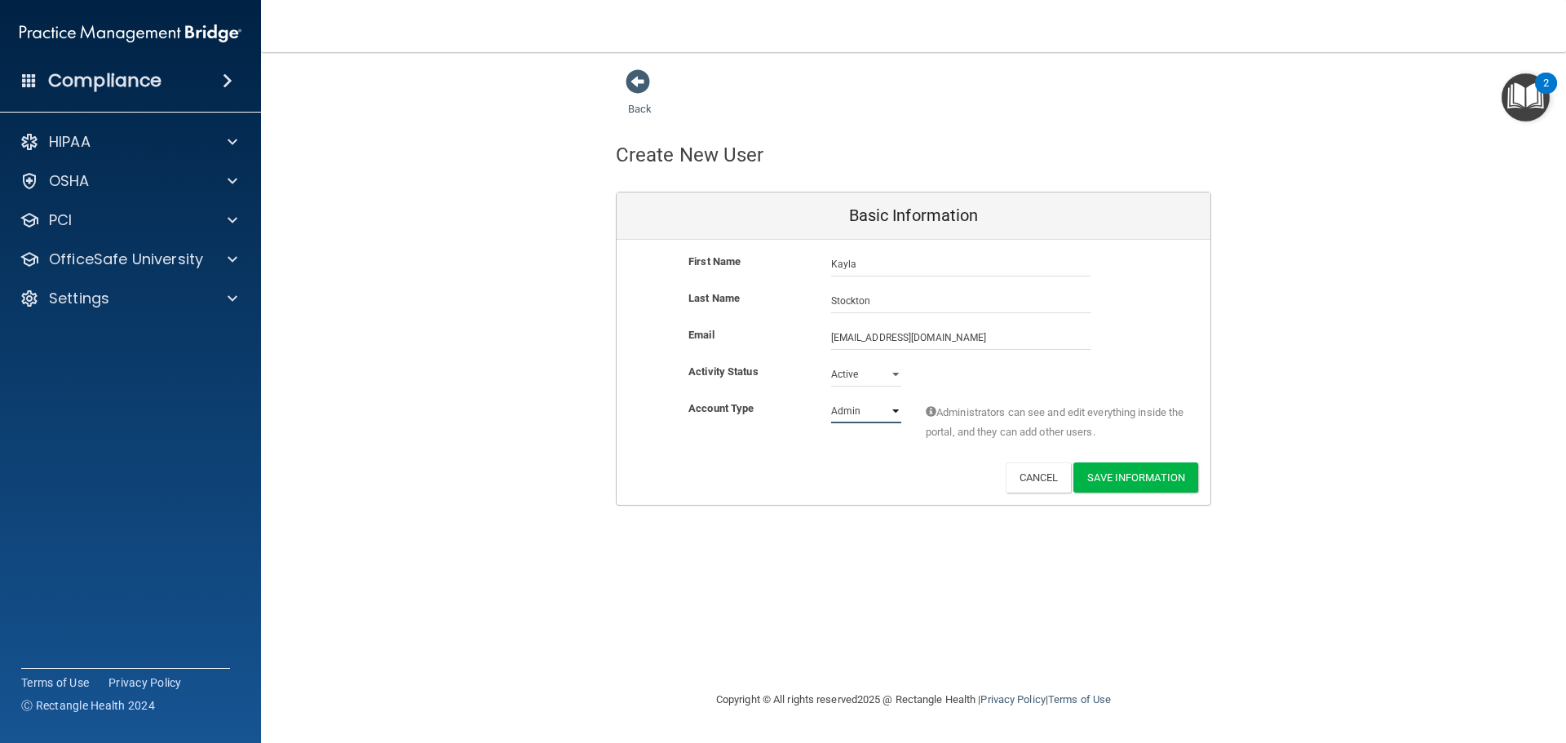
click at [872, 413] on select "Admin Member" at bounding box center [866, 411] width 70 height 24
select select "practice_member"
click at [831, 399] on select "Admin Member" at bounding box center [866, 411] width 70 height 24
click at [1043, 479] on button "Save Information" at bounding box center [1136, 478] width 125 height 30
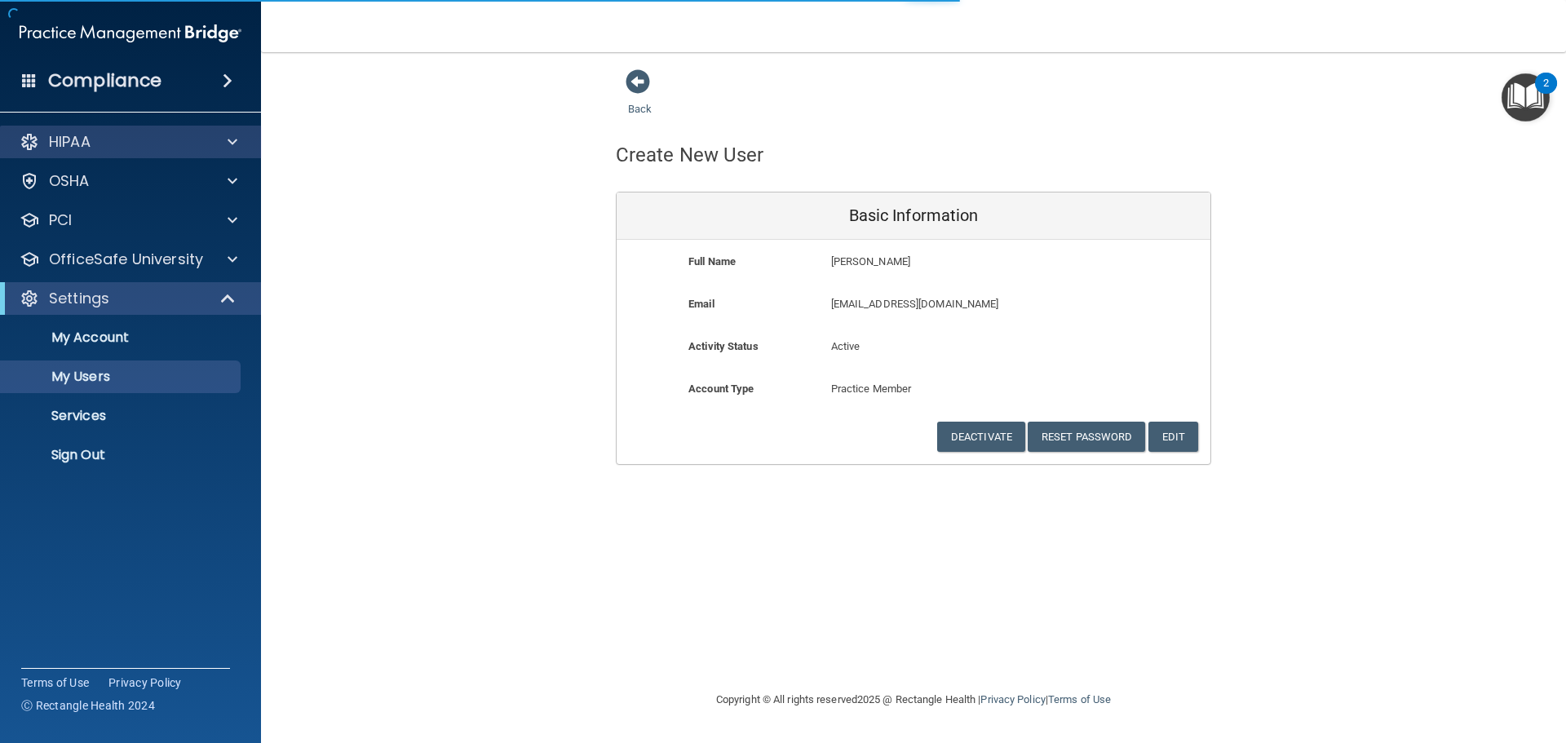
select select "20"
